Goal: Transaction & Acquisition: Subscribe to service/newsletter

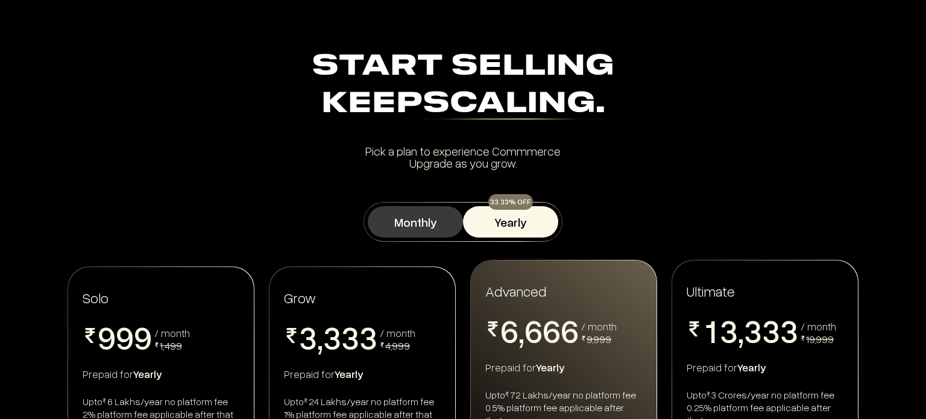
click at [424, 219] on button "Monthly" at bounding box center [415, 221] width 95 height 31
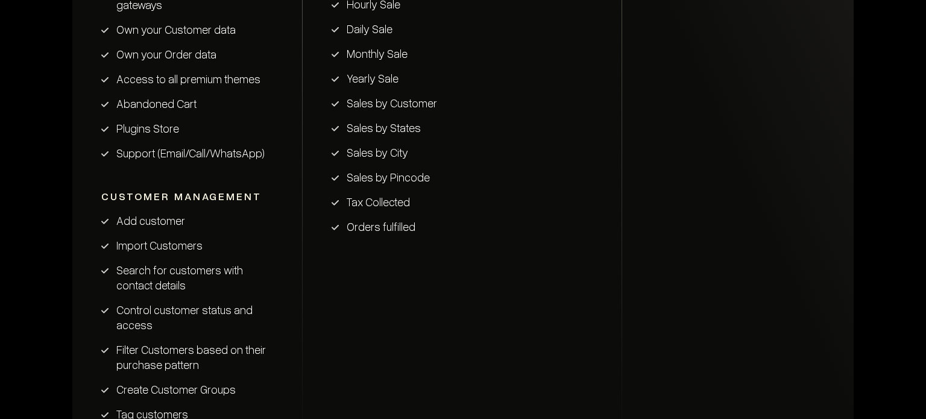
scroll to position [2254, 0]
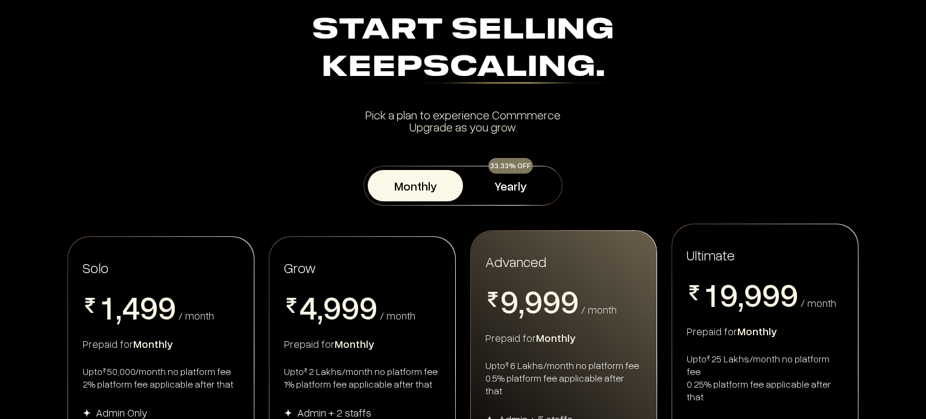
scroll to position [36, 0]
click at [524, 189] on button "Yearly" at bounding box center [510, 185] width 95 height 31
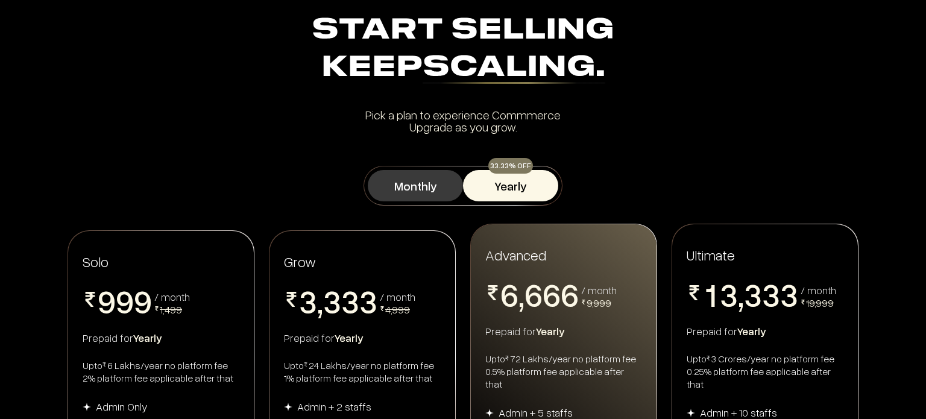
click at [383, 187] on button "Monthly" at bounding box center [415, 185] width 95 height 31
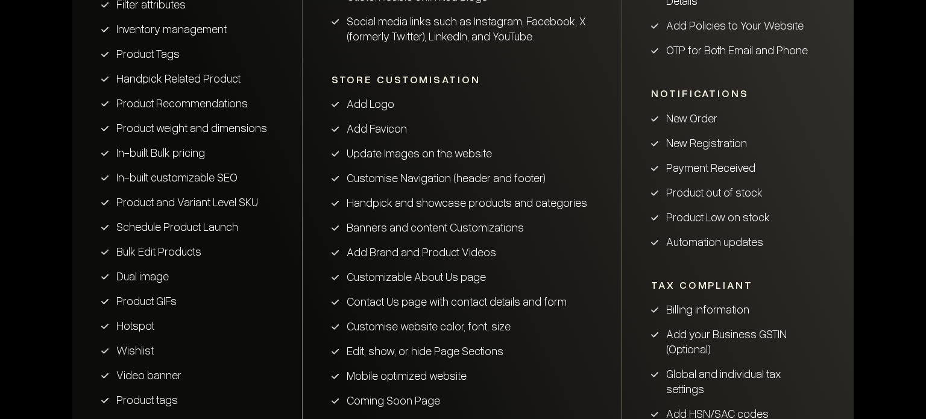
scroll to position [1446, 0]
